Goal: Submit feedback/report problem

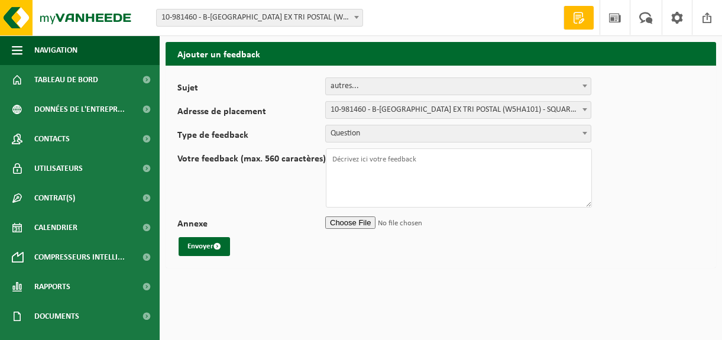
select select "32"
click at [356, 17] on b at bounding box center [356, 17] width 5 height 3
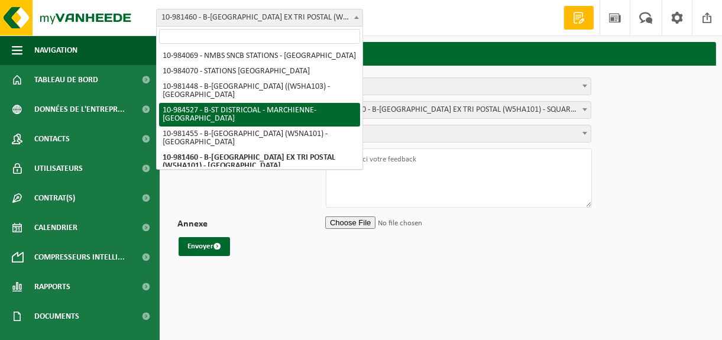
select select "163914"
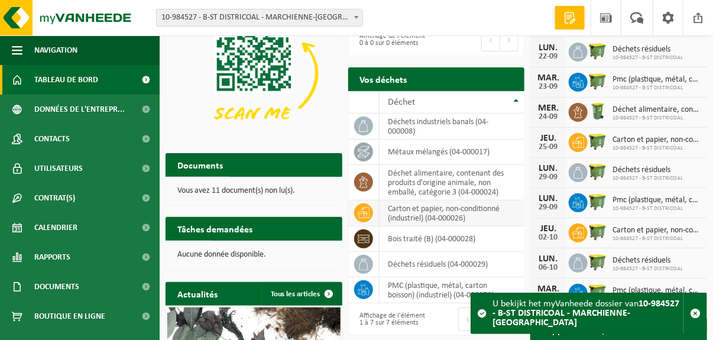
scroll to position [118, 0]
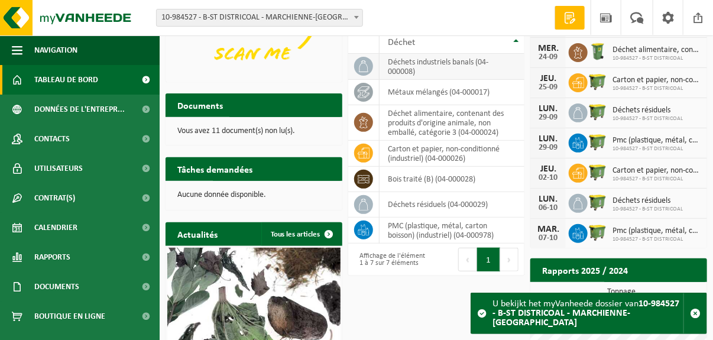
click at [446, 74] on td "déchets industriels banals (04-000008)" at bounding box center [451, 67] width 145 height 26
click at [449, 64] on td "déchets industriels banals (04-000008)" at bounding box center [451, 67] width 145 height 26
click at [695, 319] on span "button" at bounding box center [695, 313] width 11 height 11
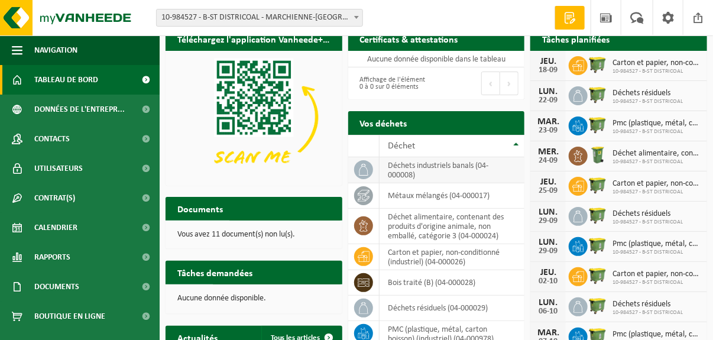
scroll to position [0, 0]
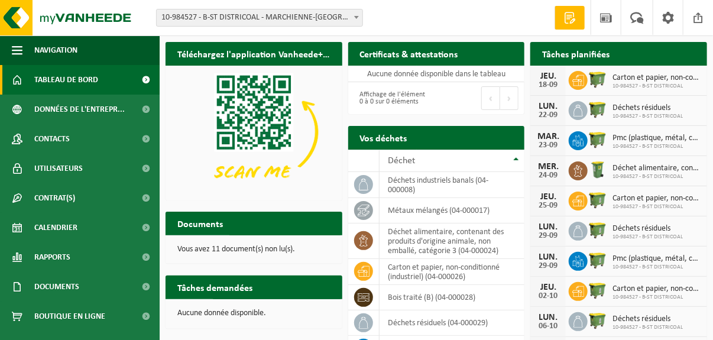
click at [267, 284] on div "Tâches demandées Afficher les tâches demandées" at bounding box center [254, 287] width 177 height 24
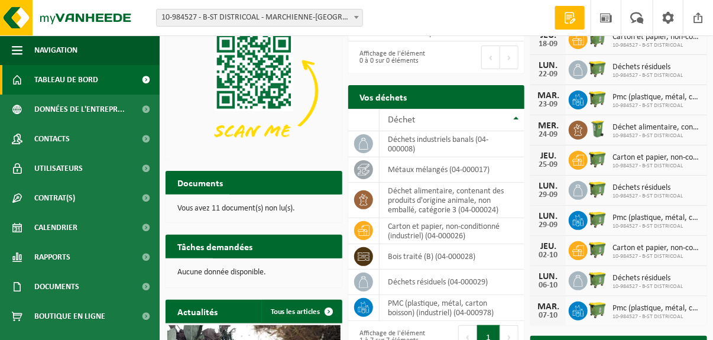
scroll to position [59, 0]
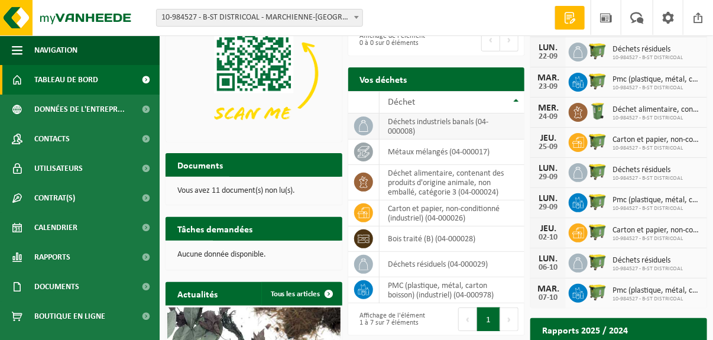
click at [423, 127] on td "déchets industriels banals (04-000008)" at bounding box center [451, 126] width 145 height 26
click at [365, 129] on icon at bounding box center [364, 126] width 12 height 12
click at [361, 153] on icon at bounding box center [364, 152] width 12 height 12
click at [358, 177] on icon at bounding box center [364, 182] width 12 height 12
click at [362, 213] on icon at bounding box center [364, 213] width 12 height 12
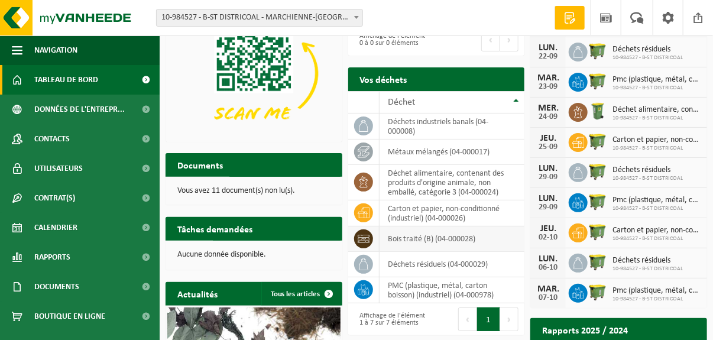
click at [362, 237] on icon at bounding box center [364, 239] width 12 height 12
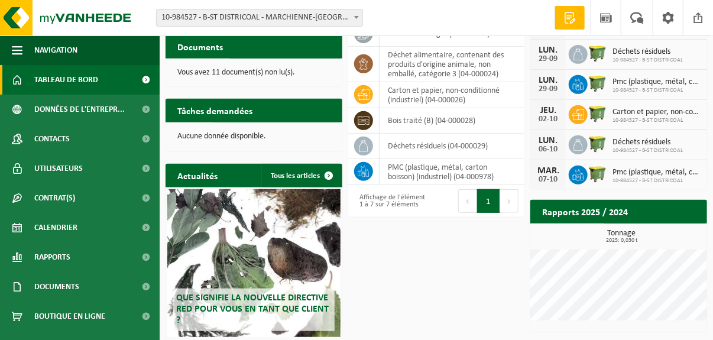
scroll to position [177, 0]
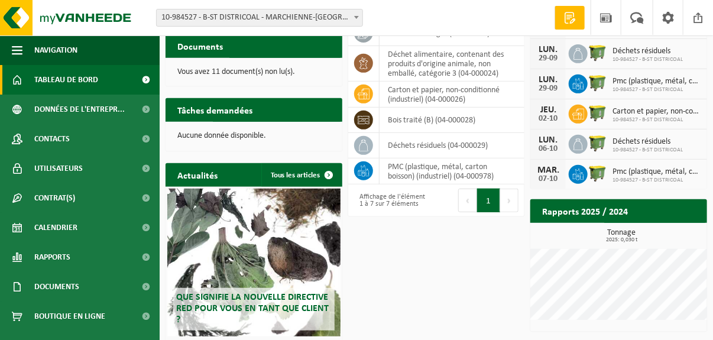
click at [514, 205] on button "Suivant" at bounding box center [509, 201] width 18 height 24
click at [622, 216] on h2 "Rapports 2025 / 2024" at bounding box center [584, 210] width 109 height 23
click at [619, 243] on div "Tonnage 2025: 0,030 t" at bounding box center [618, 274] width 177 height 91
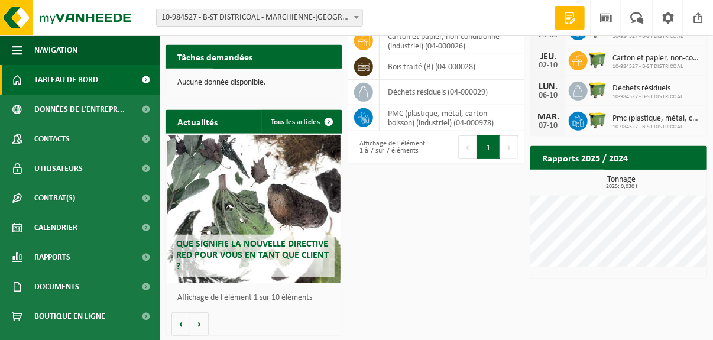
scroll to position [231, 0]
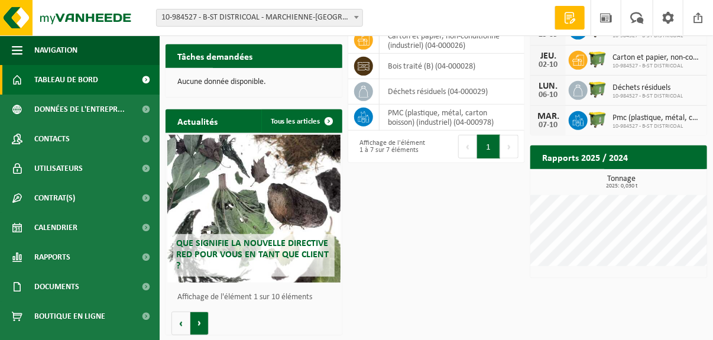
click at [195, 327] on button "Volgende" at bounding box center [199, 324] width 18 height 24
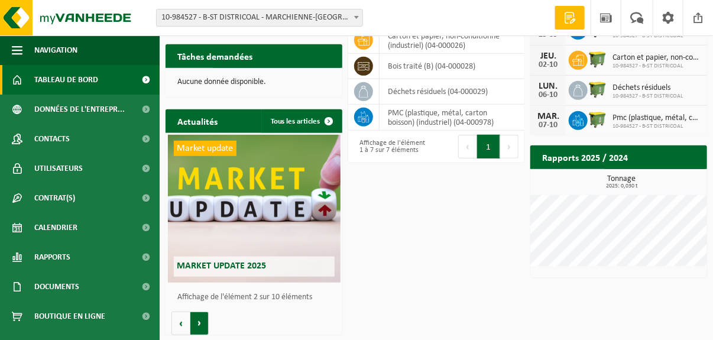
click at [203, 325] on button "Volgende" at bounding box center [199, 324] width 18 height 24
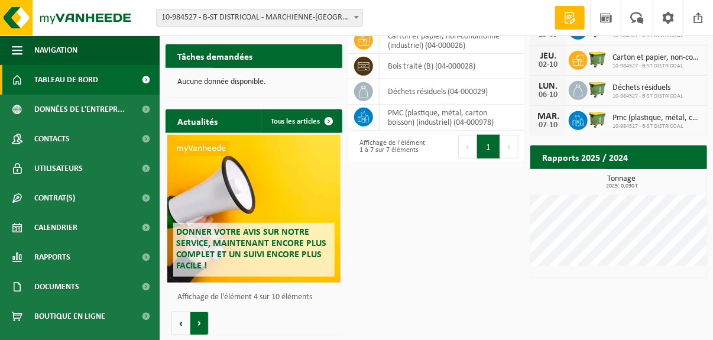
click at [203, 325] on button "Volgende" at bounding box center [199, 324] width 18 height 24
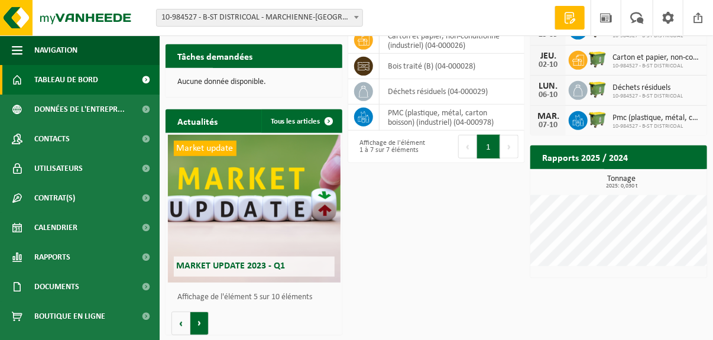
click at [203, 325] on button "Volgende" at bounding box center [199, 324] width 18 height 24
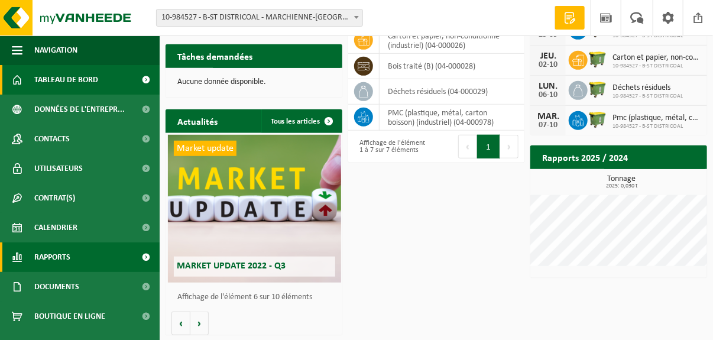
scroll to position [0, 883]
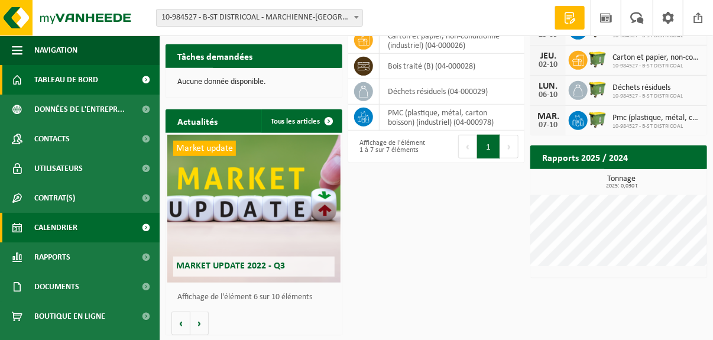
click at [93, 226] on link "Calendrier" at bounding box center [80, 228] width 160 height 30
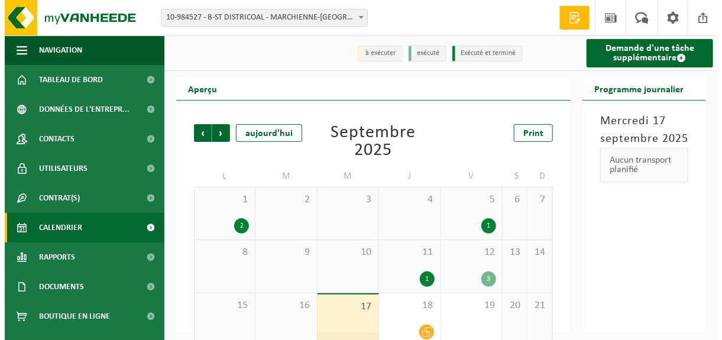
scroll to position [59, 0]
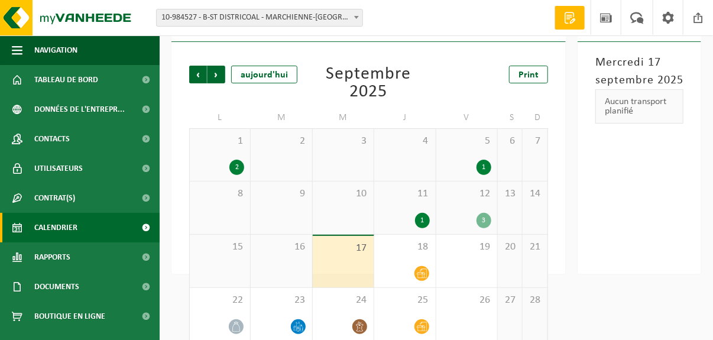
click at [482, 223] on div "3" at bounding box center [483, 220] width 15 height 15
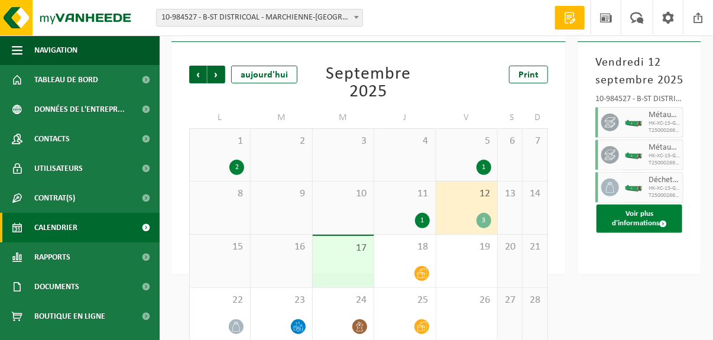
click at [666, 225] on span at bounding box center [663, 224] width 8 height 8
